Goal: Information Seeking & Learning: Learn about a topic

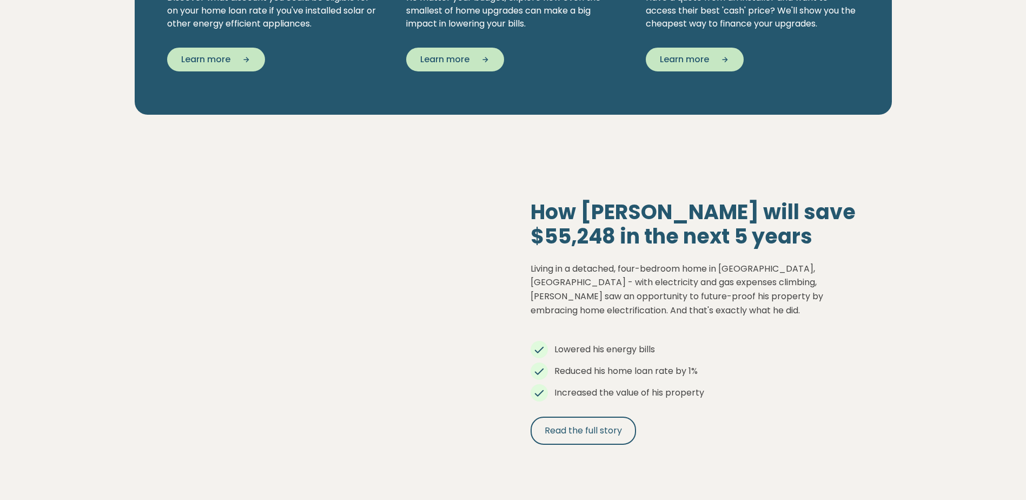
scroll to position [1082, 0]
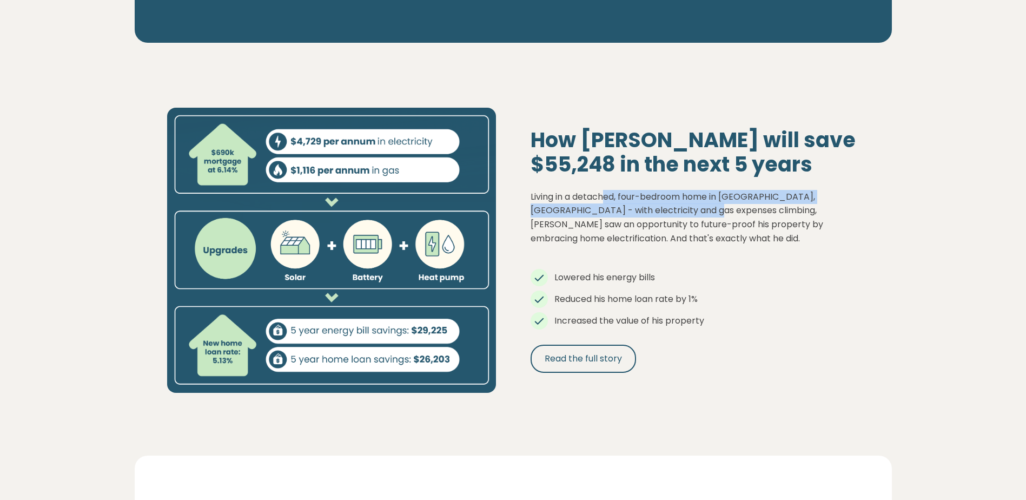
drag, startPoint x: 672, startPoint y: 207, endPoint x: 701, endPoint y: 210, distance: 29.4
click at [701, 210] on p "Living in a detached, four-bedroom home in [GEOGRAPHIC_DATA], [GEOGRAPHIC_DATA]…" at bounding box center [695, 217] width 329 height 55
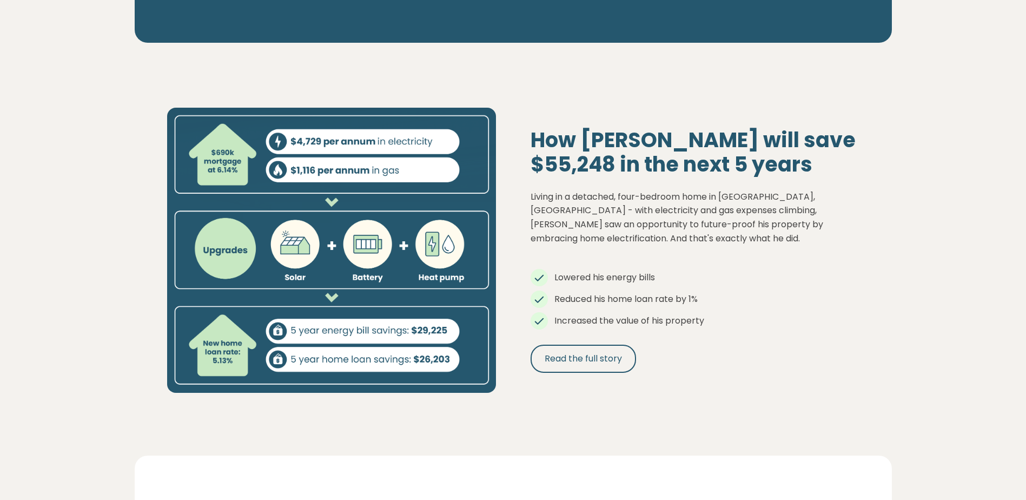
drag, startPoint x: 701, startPoint y: 210, endPoint x: 722, endPoint y: 215, distance: 21.3
click at [722, 215] on p "Living in a detached, four-bedroom home in [GEOGRAPHIC_DATA], [GEOGRAPHIC_DATA]…" at bounding box center [695, 217] width 329 height 55
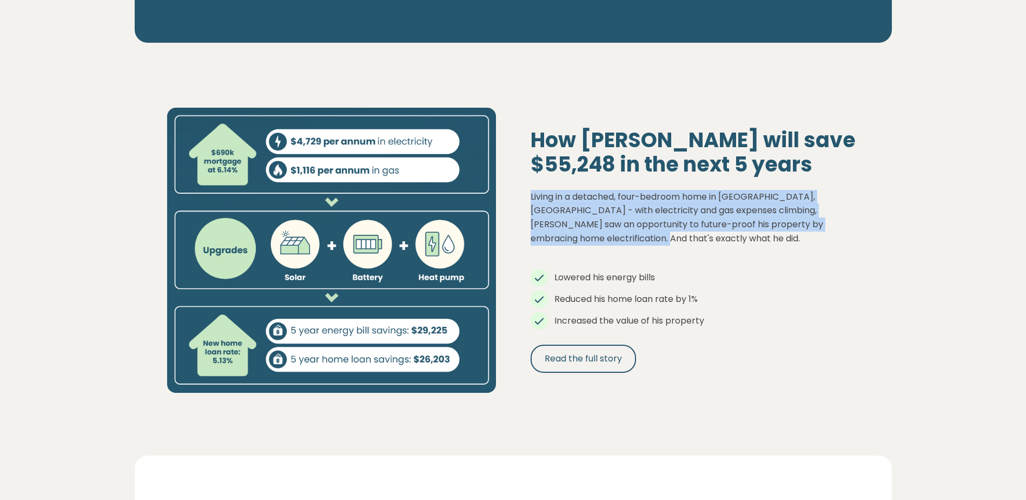
drag, startPoint x: 582, startPoint y: 235, endPoint x: 517, endPoint y: 195, distance: 76.4
click at [517, 195] on div "How [PERSON_NAME] will save $55,248 in the next 5 years Living in a detached, f…" at bounding box center [695, 251] width 364 height 246
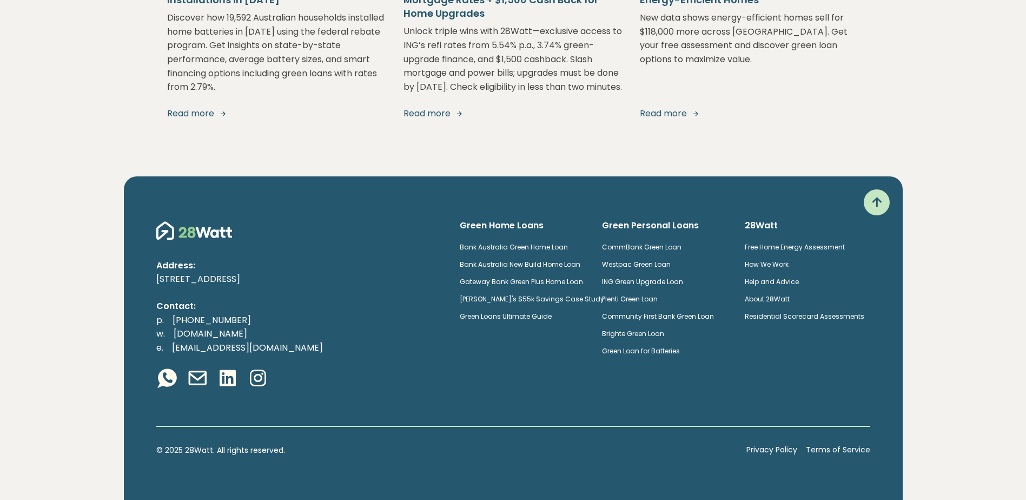
scroll to position [2129, 0]
click at [790, 300] on link "About 28Watt" at bounding box center [767, 298] width 45 height 9
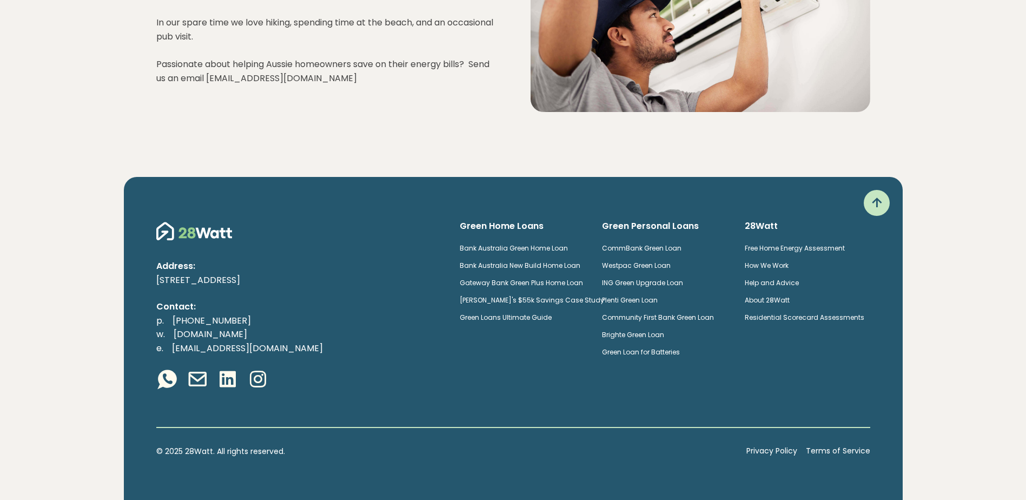
scroll to position [1517, 0]
click at [702, 215] on div "Green Home Loans Bank [GEOGRAPHIC_DATA] Green Home Loan Bank [GEOGRAPHIC_DATA] …" at bounding box center [665, 283] width 428 height 163
click at [752, 393] on div "Address: [STREET_ADDRESS] Contact: p. [PHONE_NUMBER] w. [DOMAIN_NAME] e. [EMAIL…" at bounding box center [513, 337] width 779 height 323
